Goal: Find specific page/section: Find specific page/section

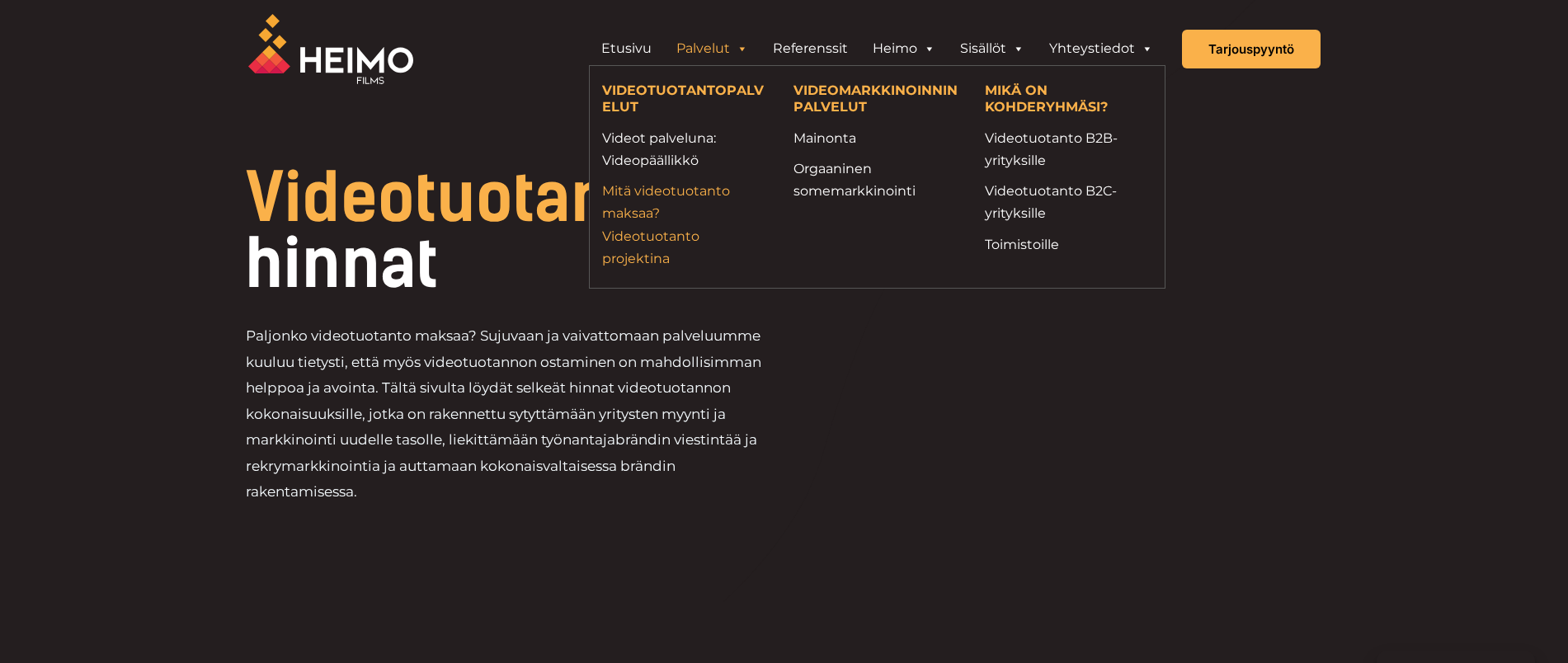
click at [630, 238] on link "Mitä videotuotanto maksaa? Videotuotanto projektina" at bounding box center [685, 225] width 166 height 90
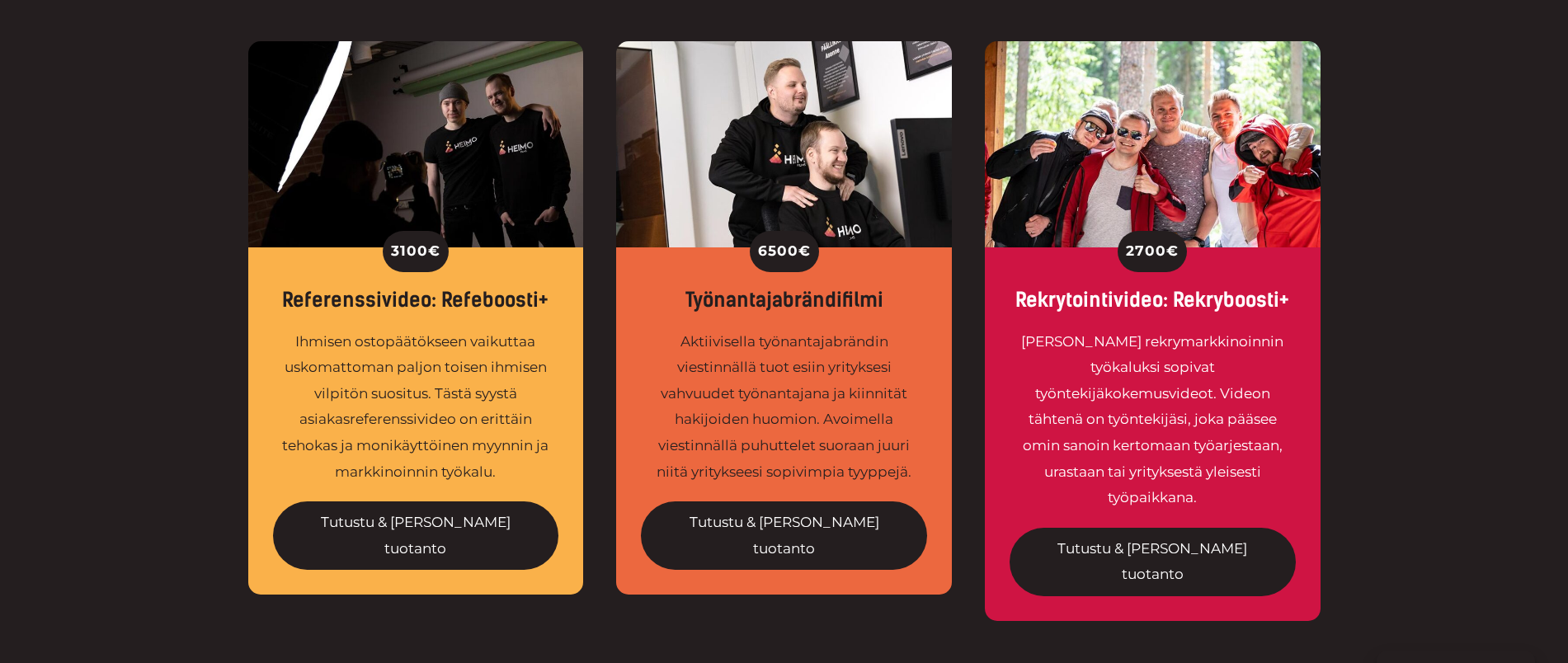
scroll to position [594, 0]
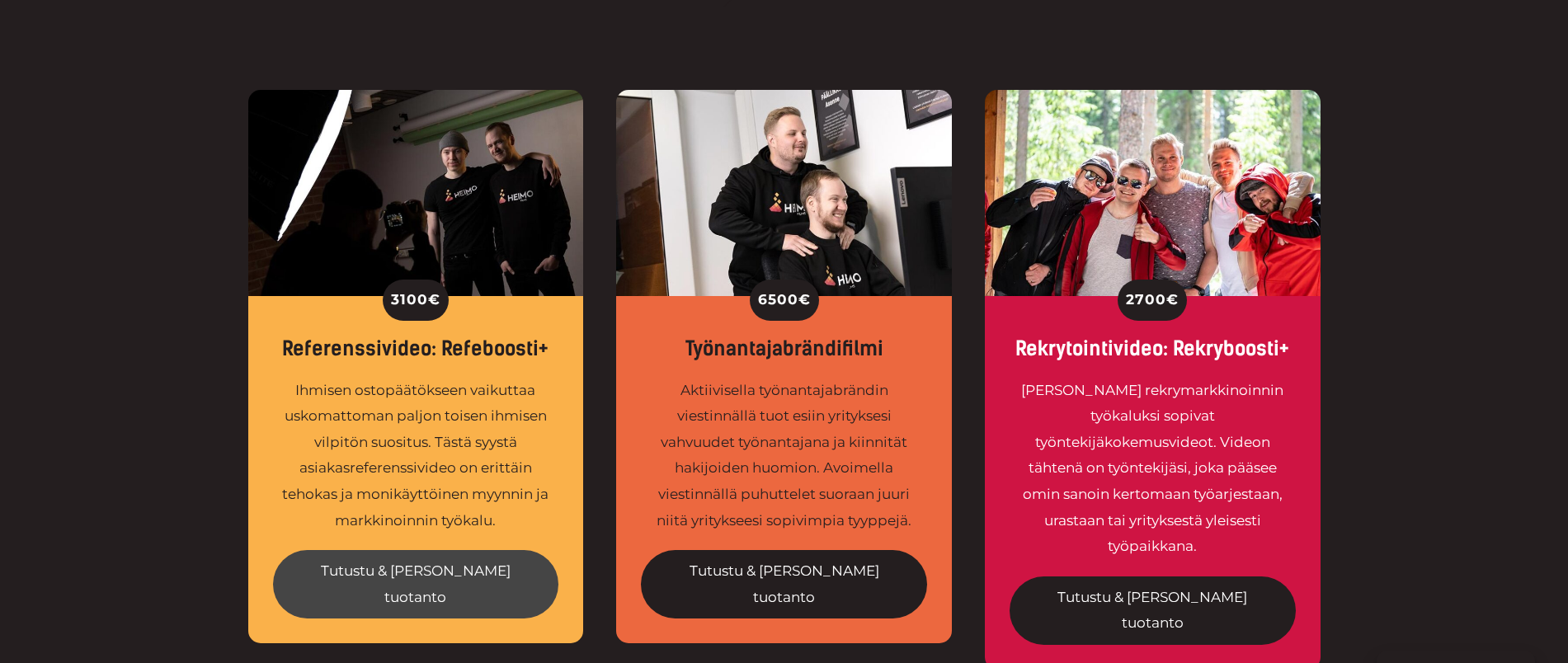
click at [431, 567] on link "Tutustu & [PERSON_NAME] tuotanto" at bounding box center [416, 584] width 286 height 69
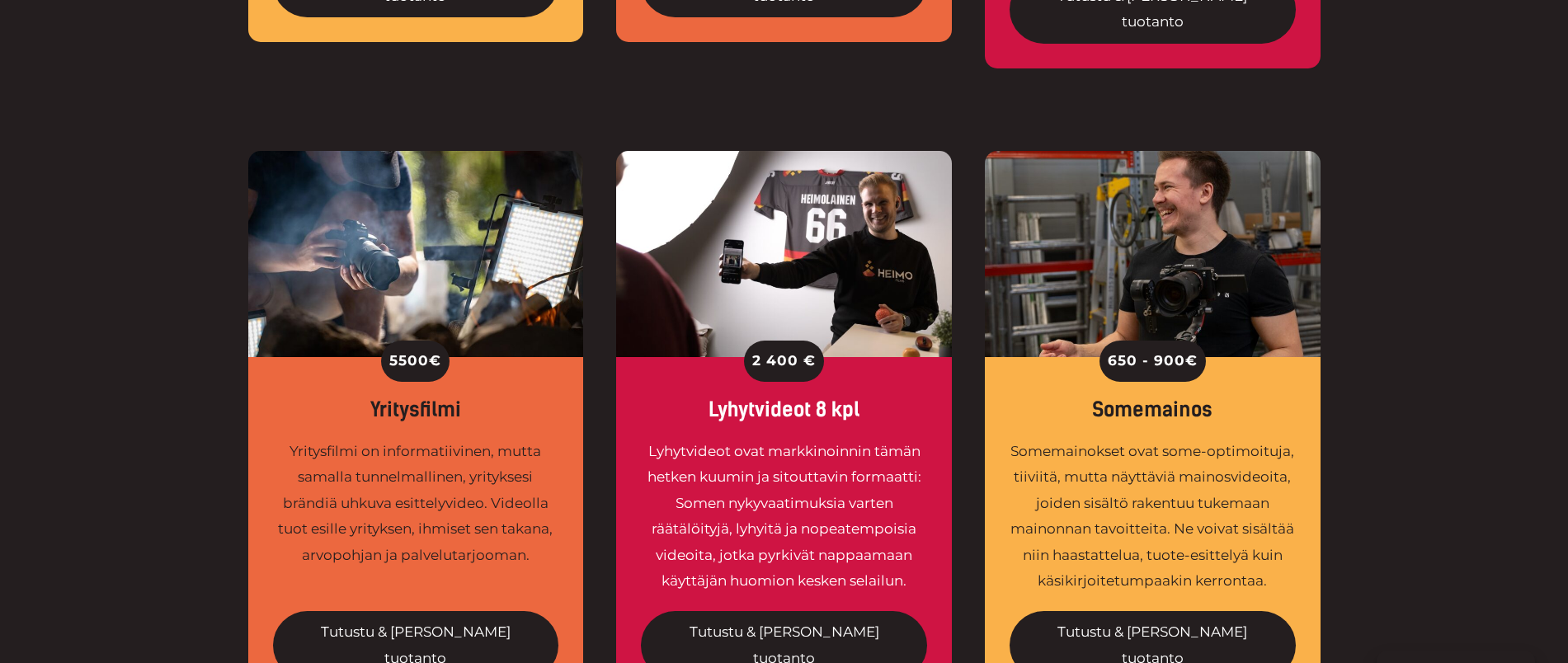
scroll to position [1198, 0]
